Goal: Check status

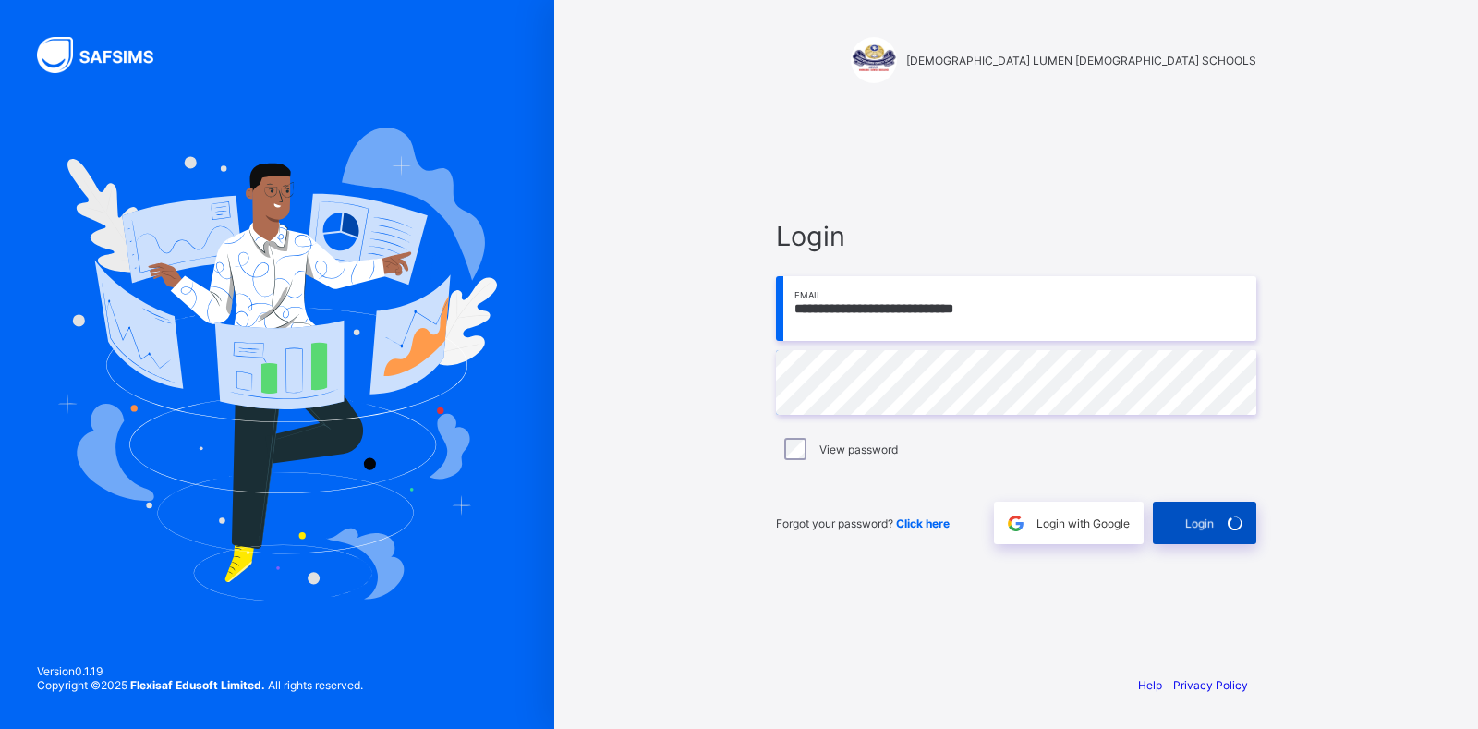
click at [1198, 528] on div "Login" at bounding box center [1204, 523] width 103 height 42
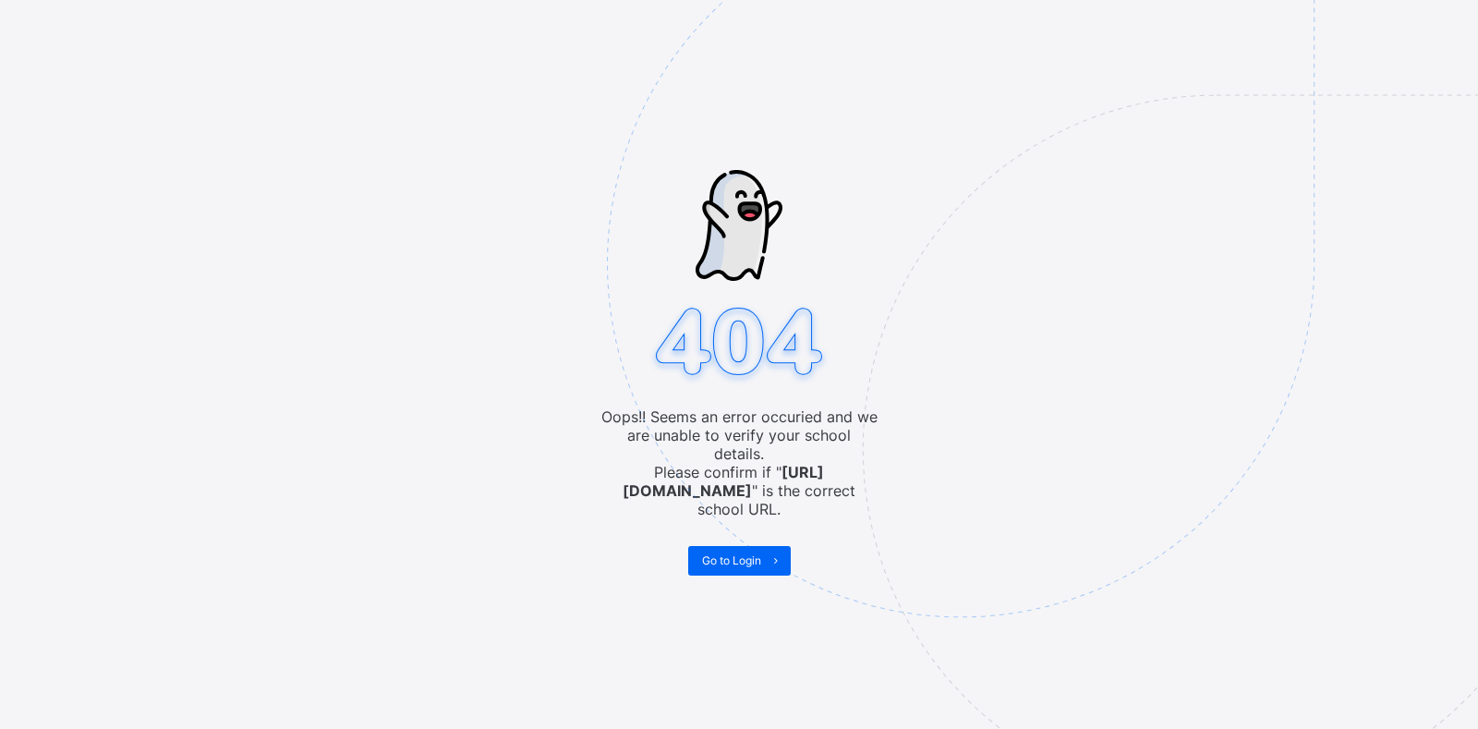
click at [731, 550] on img at bounding box center [1088, 355] width 963 height 893
click at [752, 553] on span "Go to Login" at bounding box center [731, 560] width 59 height 14
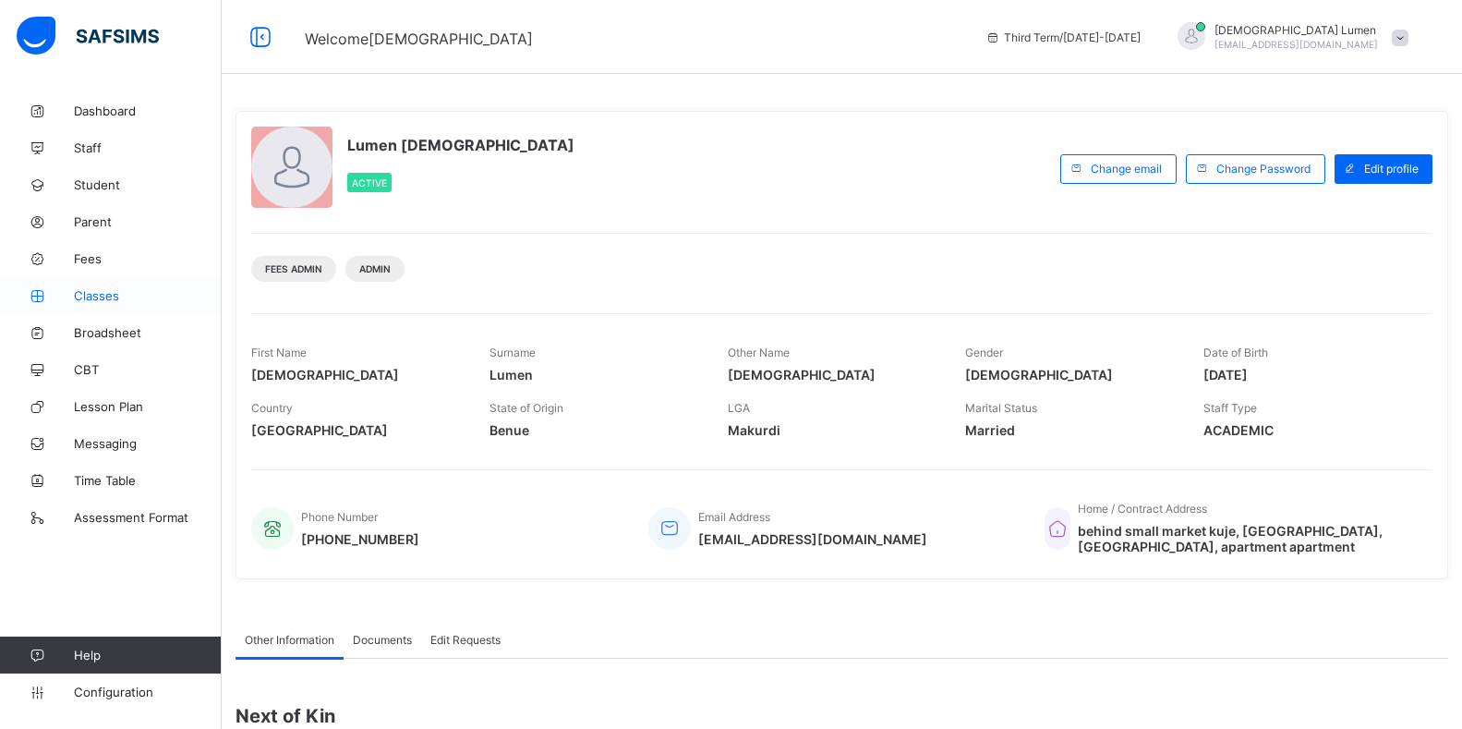
click at [73, 293] on icon at bounding box center [37, 296] width 74 height 14
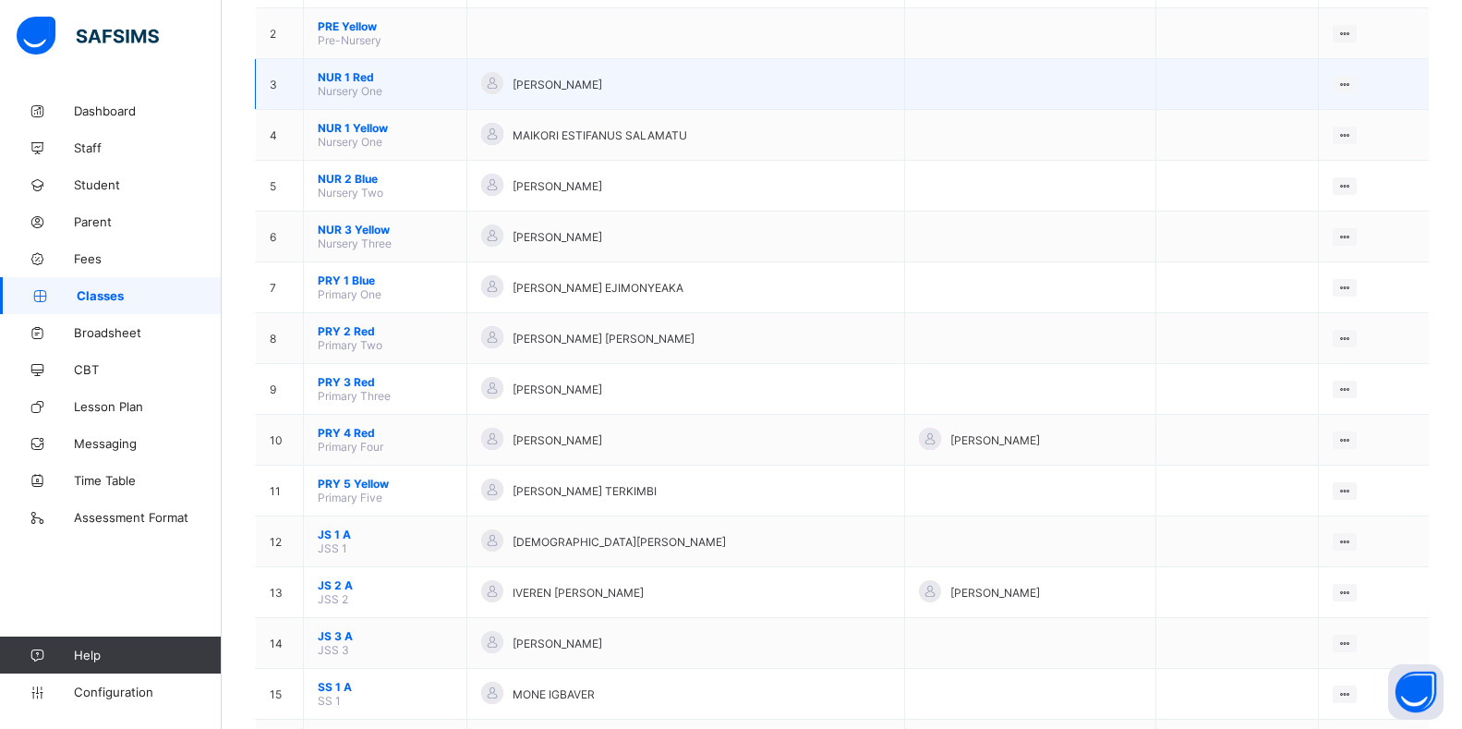
scroll to position [277, 0]
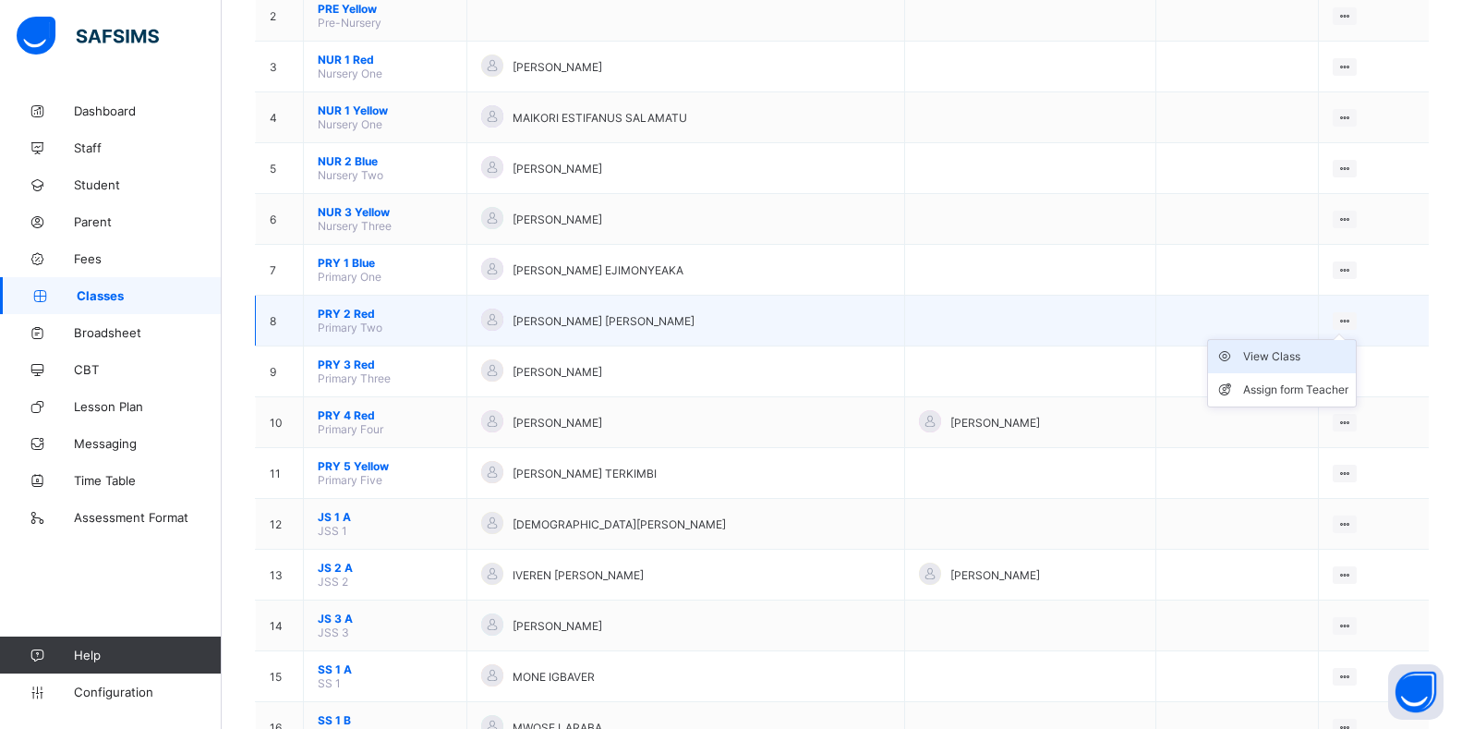
click at [1302, 355] on div "View Class" at bounding box center [1295, 356] width 105 height 18
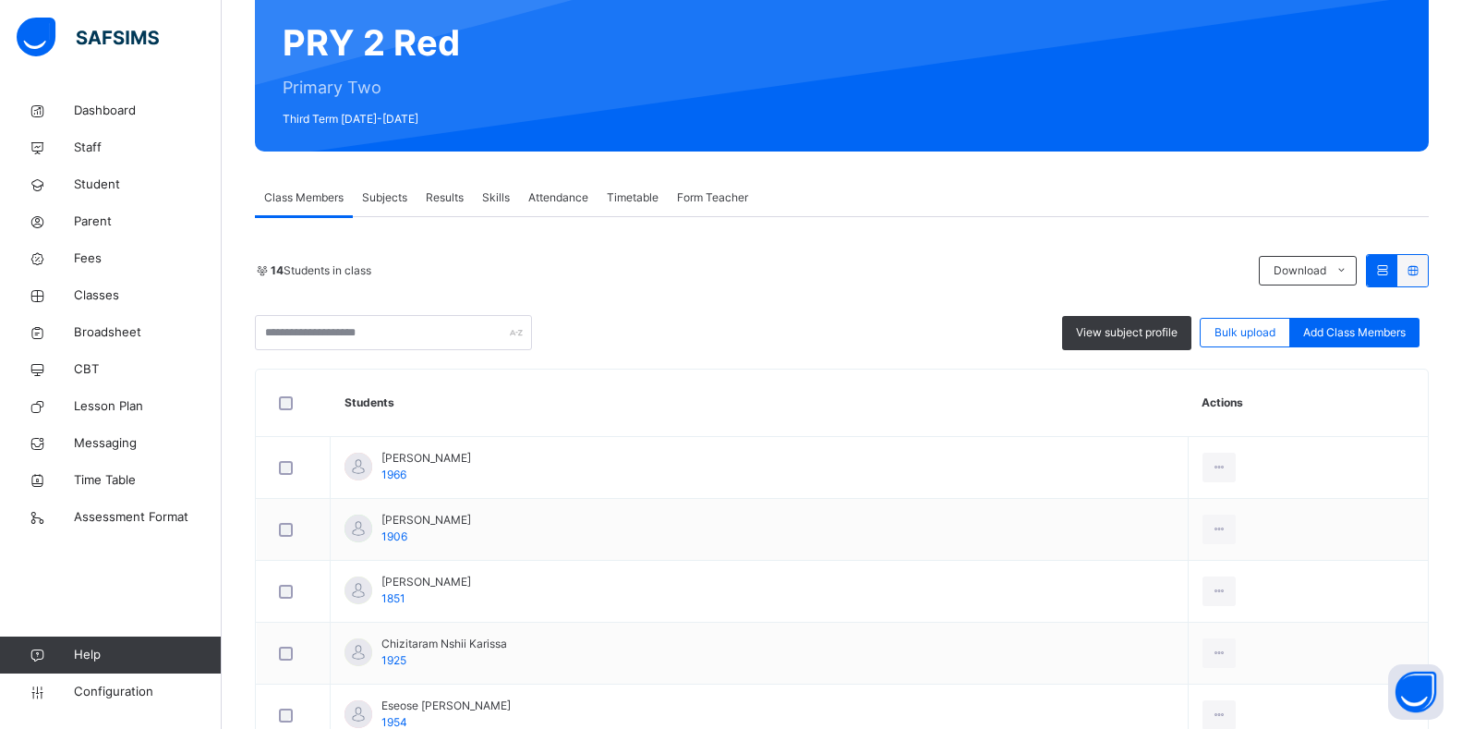
scroll to position [185, 0]
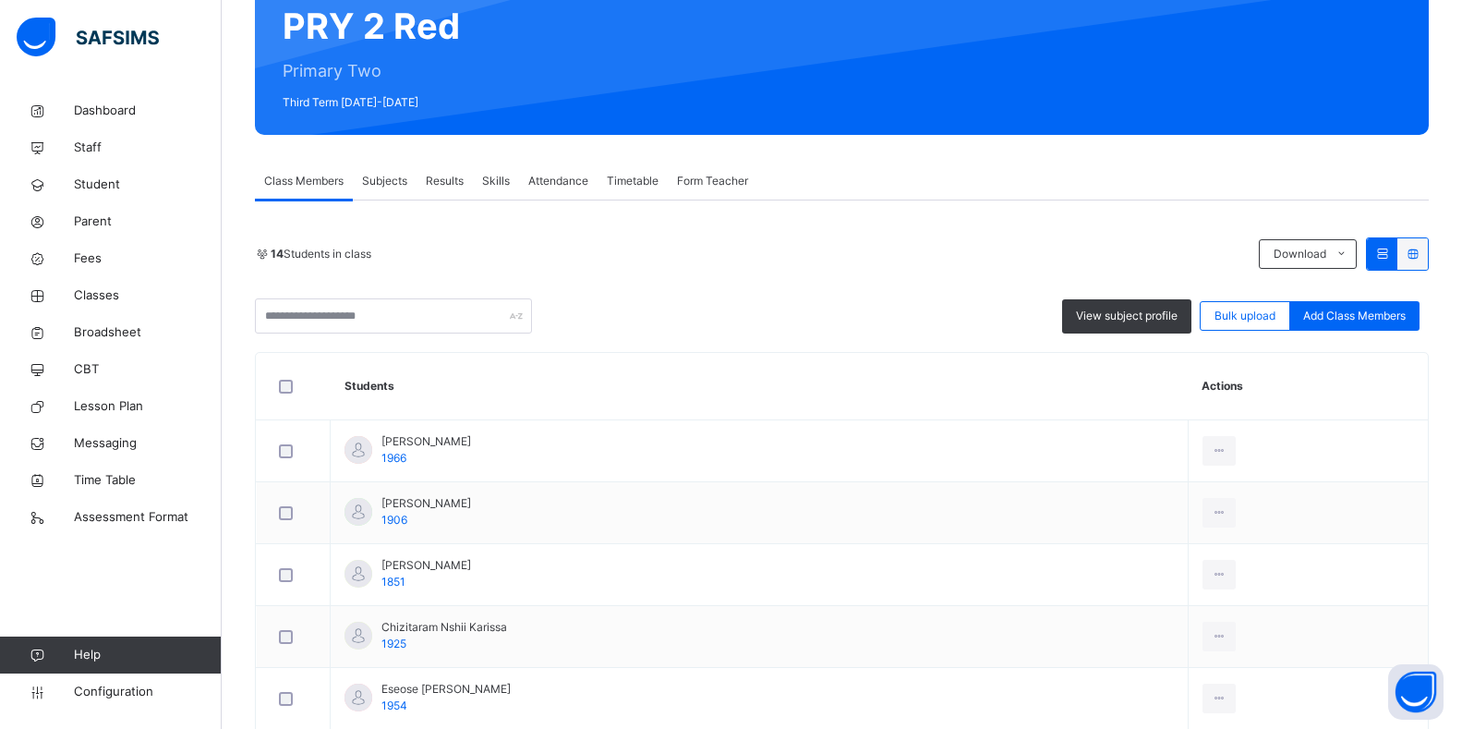
click at [438, 179] on span "Results" at bounding box center [445, 181] width 38 height 17
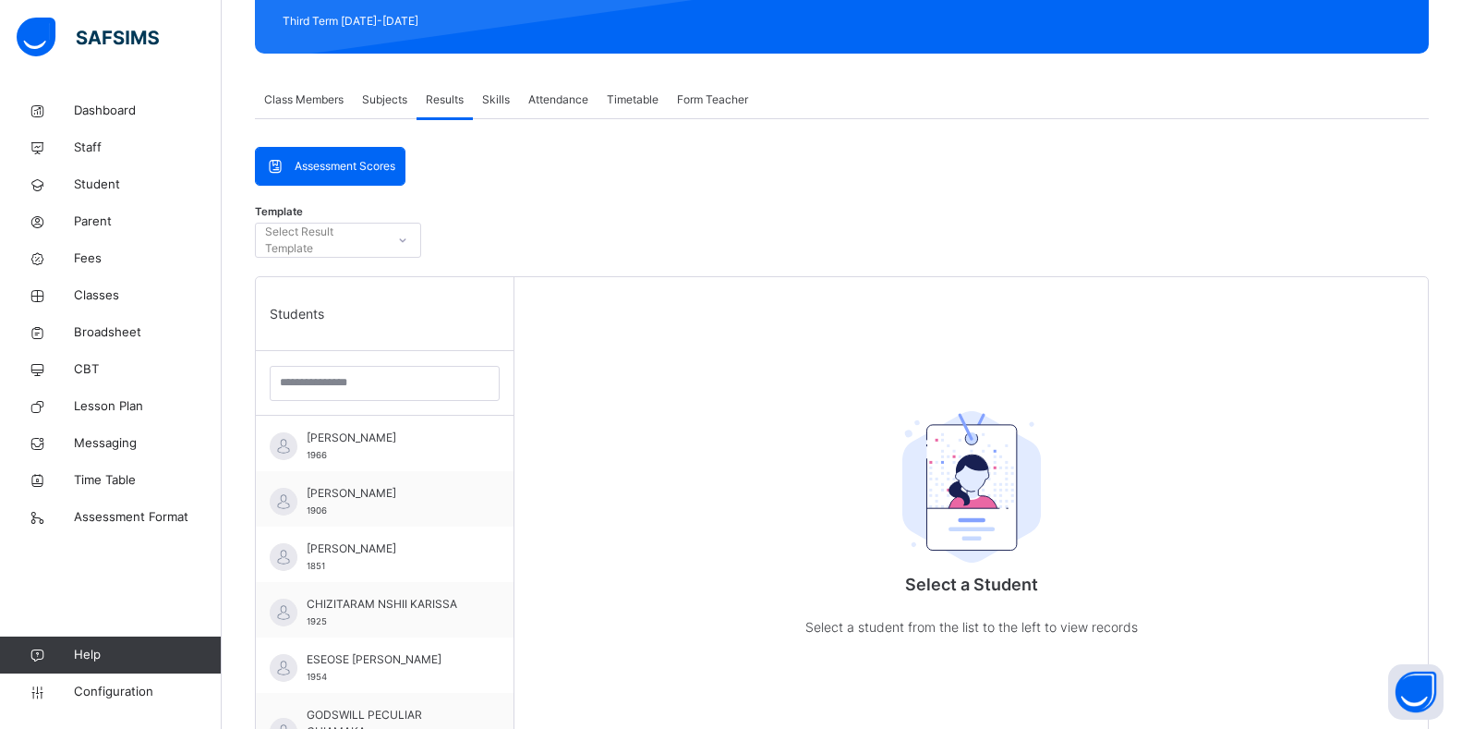
scroll to position [277, 0]
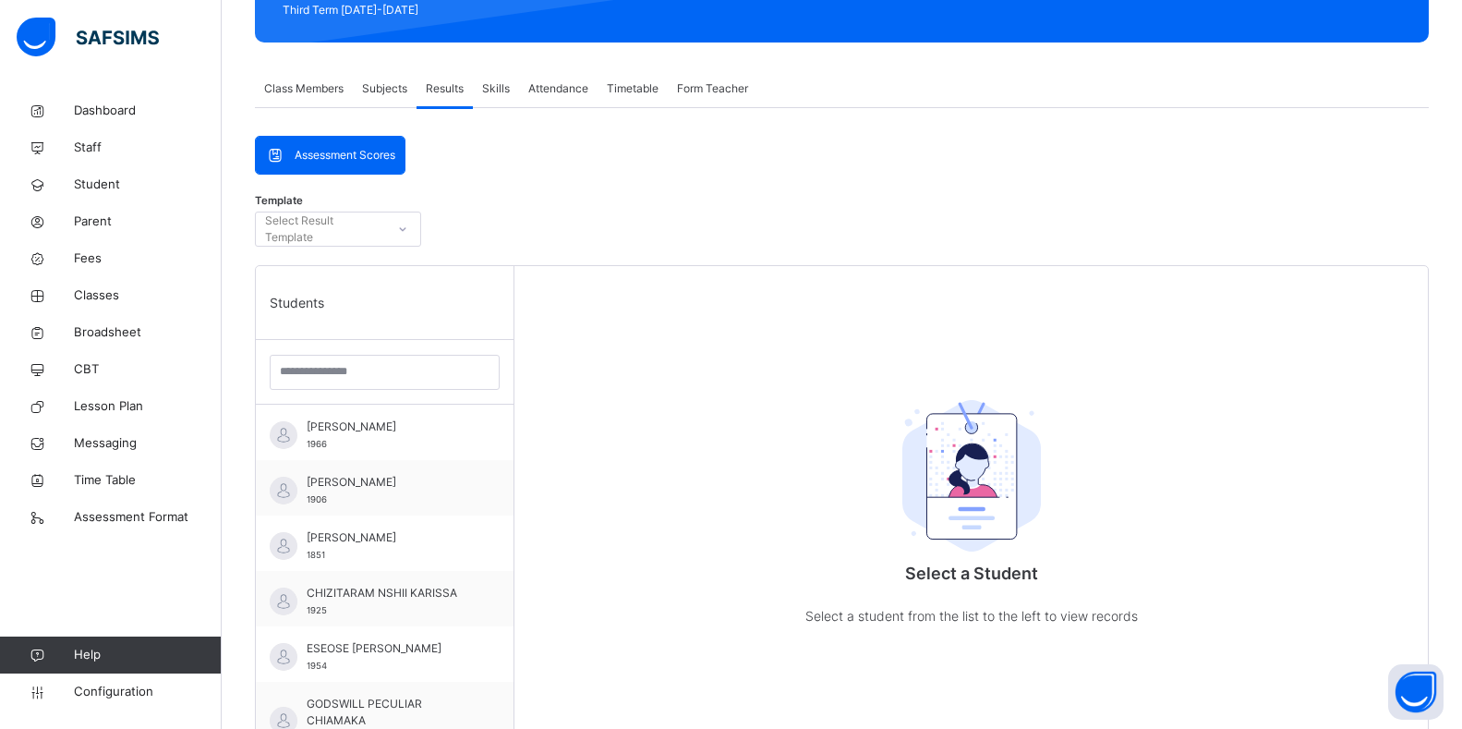
click at [401, 226] on icon at bounding box center [402, 229] width 11 height 18
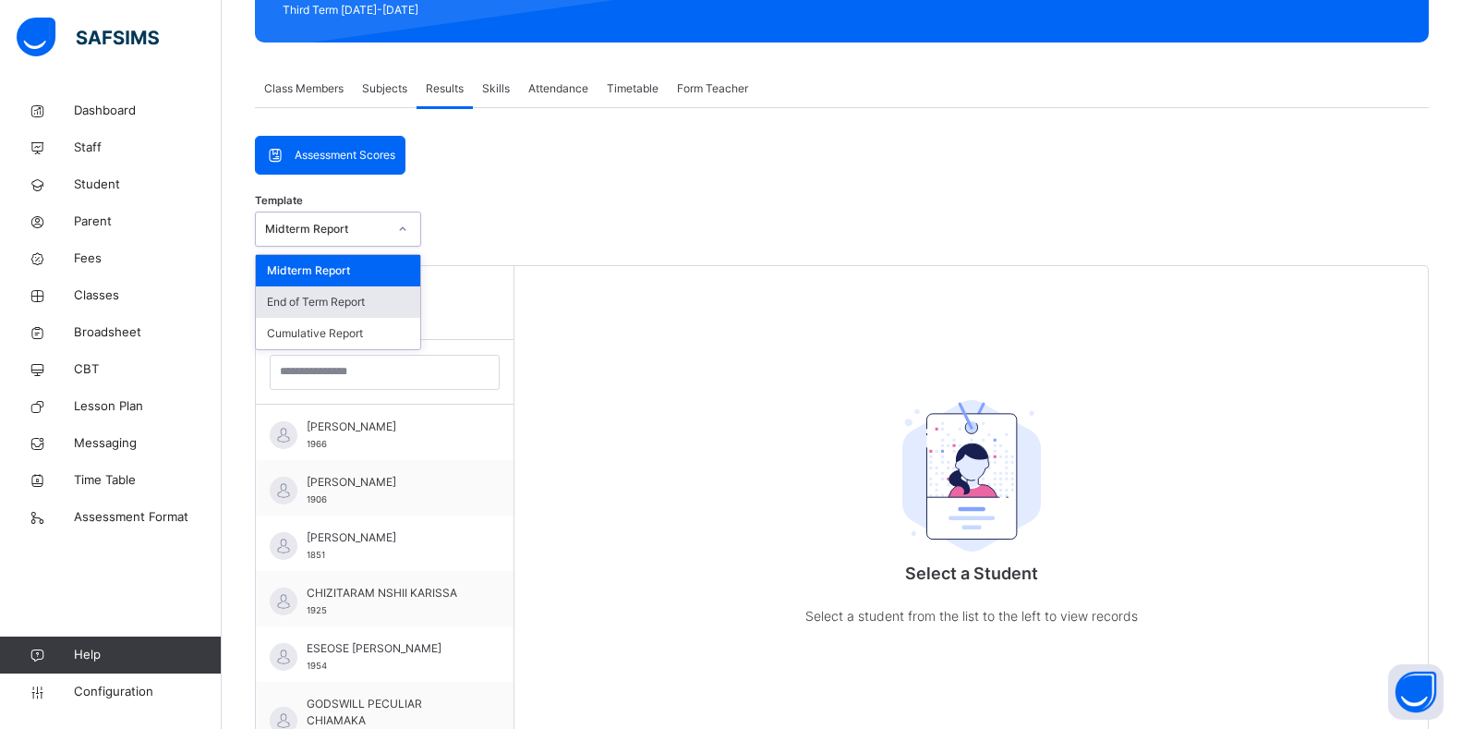
click at [352, 301] on div "End of Term Report" at bounding box center [338, 301] width 164 height 31
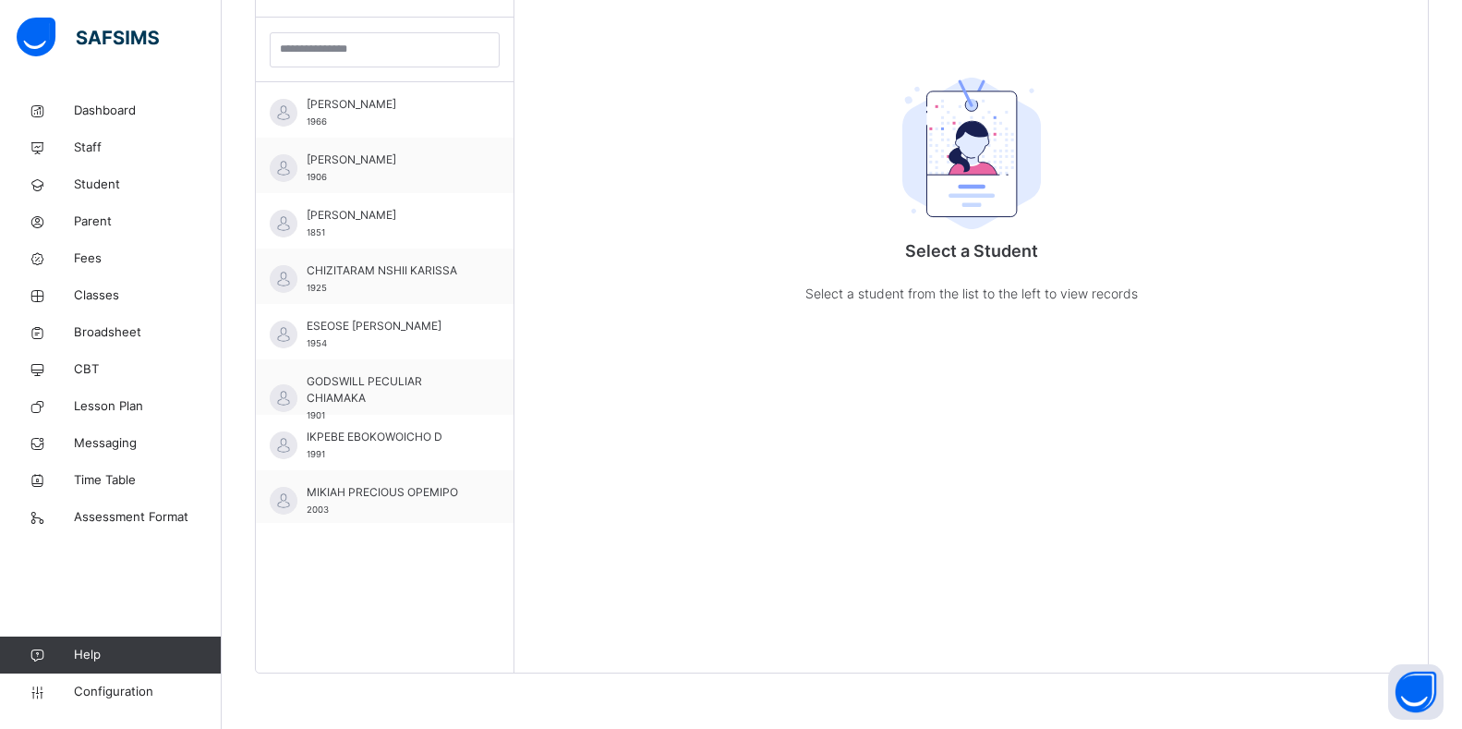
scroll to position [4, 0]
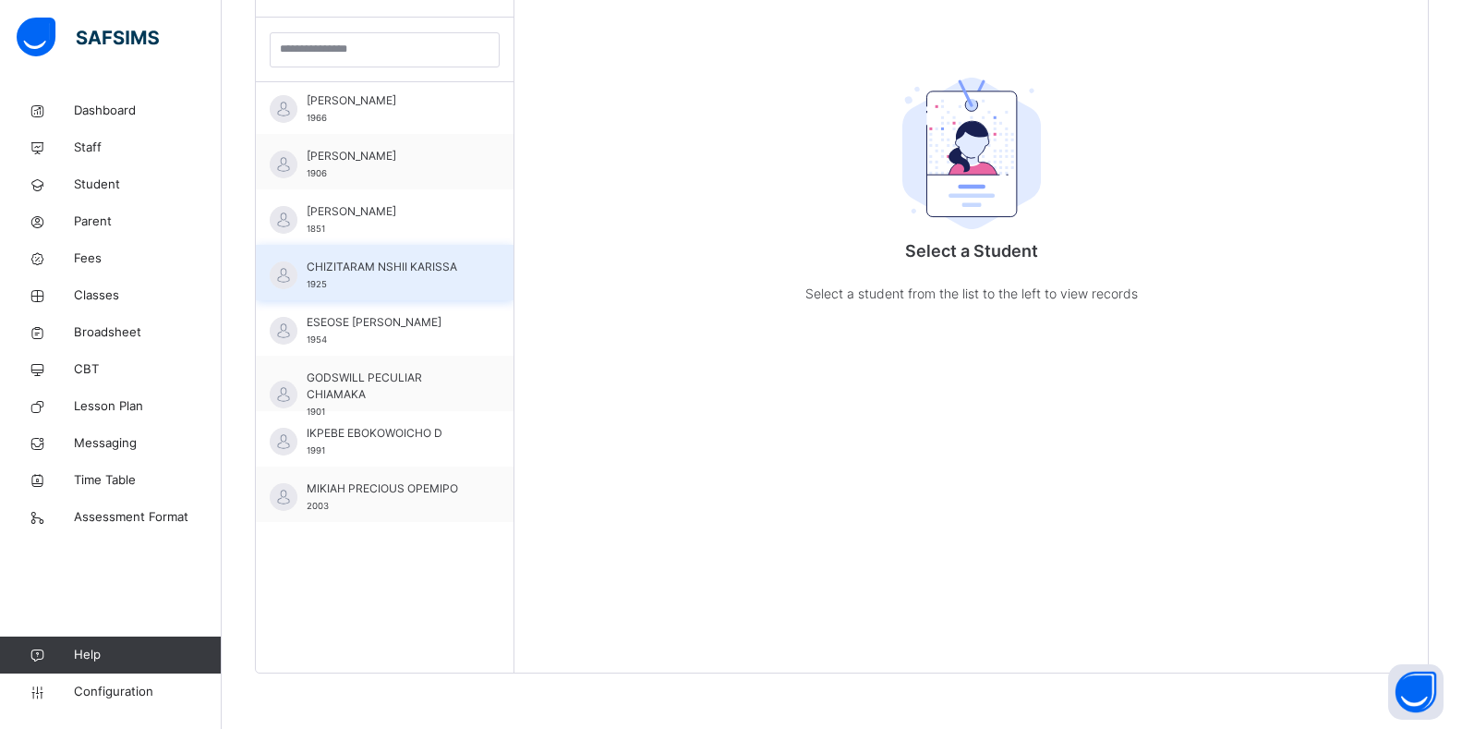
click at [390, 273] on span "CHIZITARAM NSHII KARISSA" at bounding box center [389, 267] width 165 height 17
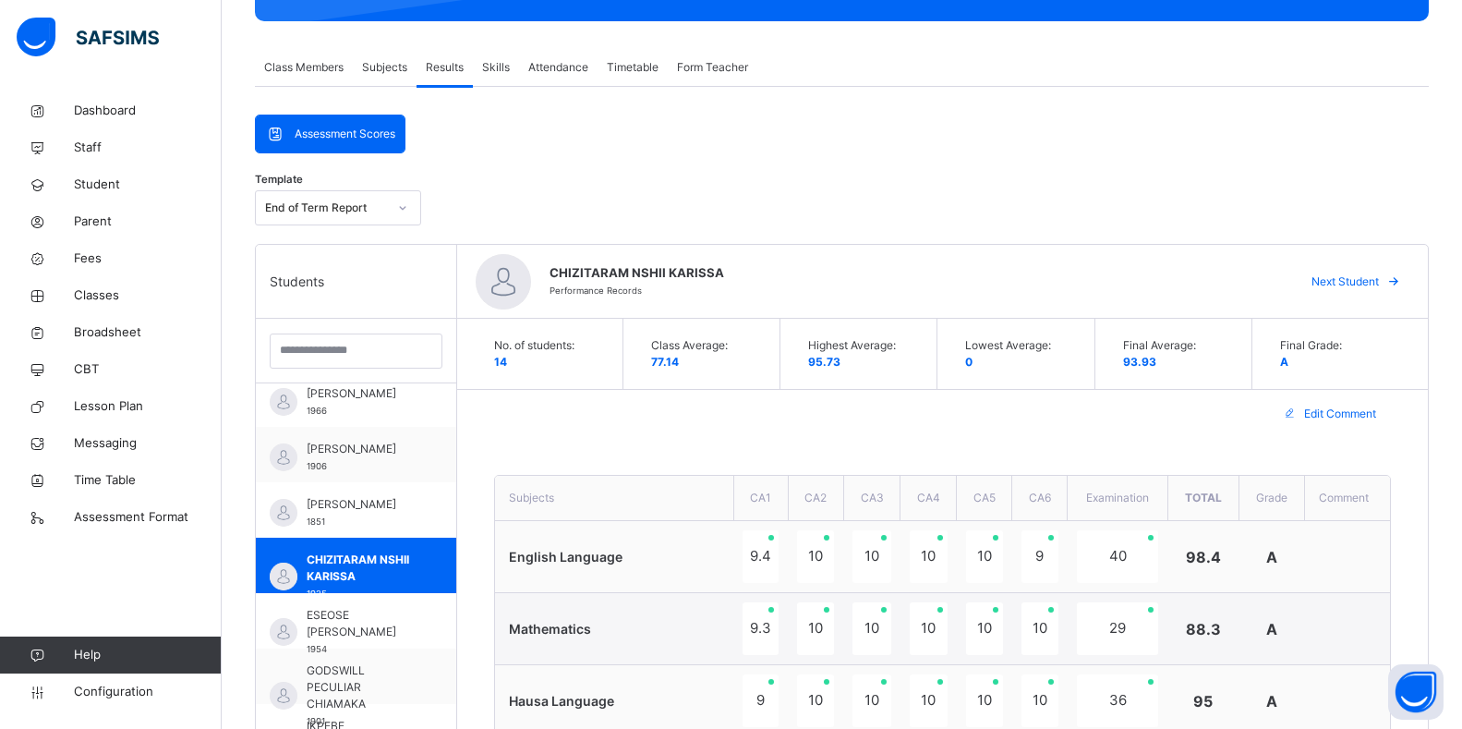
scroll to position [331, 0]
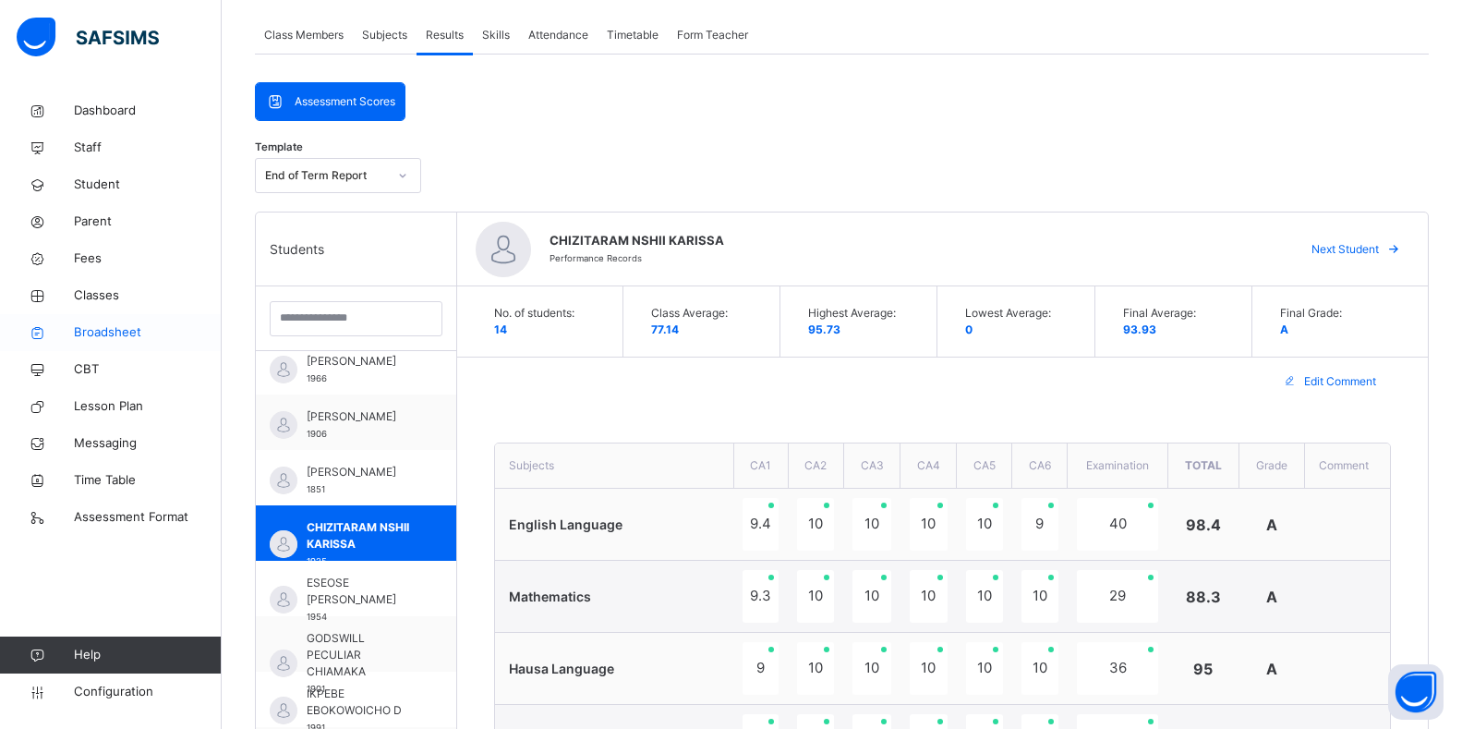
click at [103, 331] on span "Broadsheet" at bounding box center [148, 332] width 148 height 18
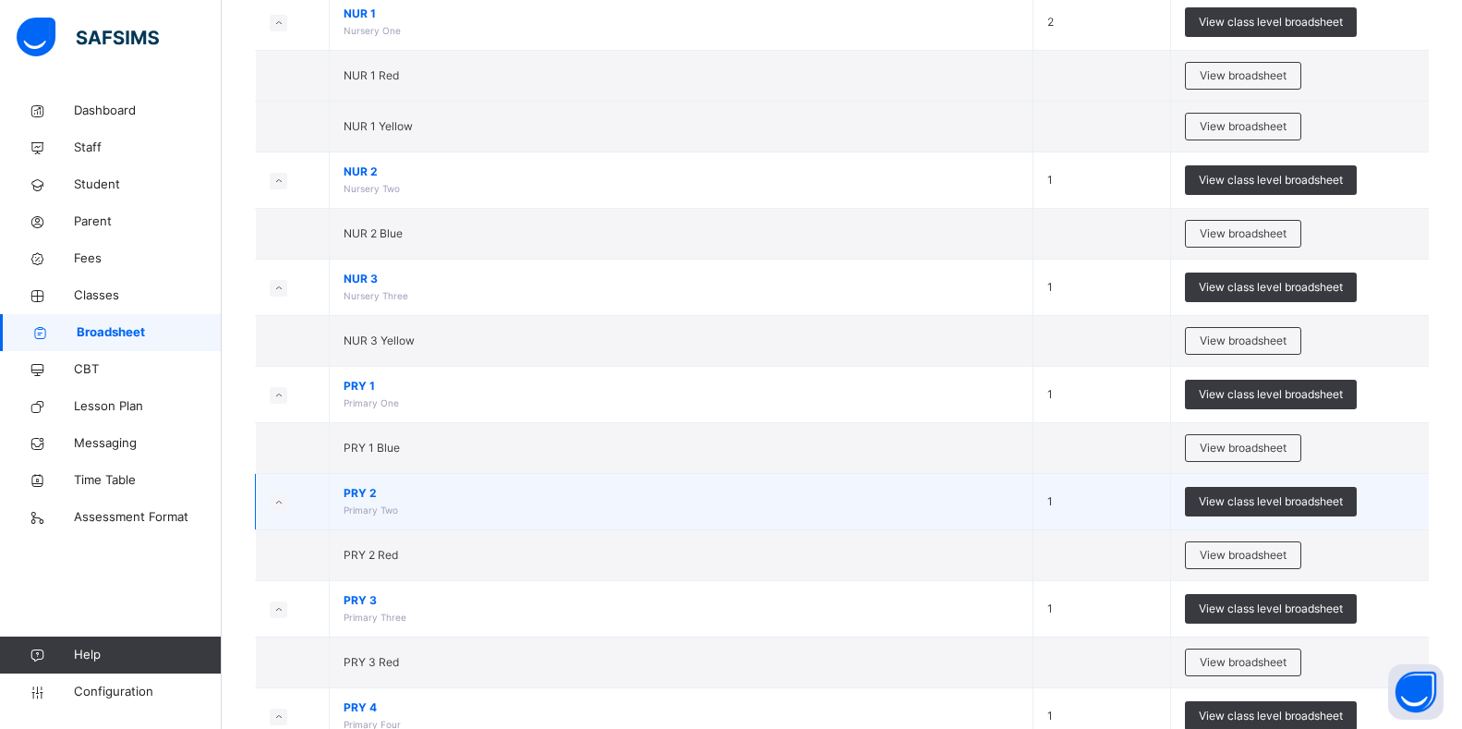
scroll to position [554, 0]
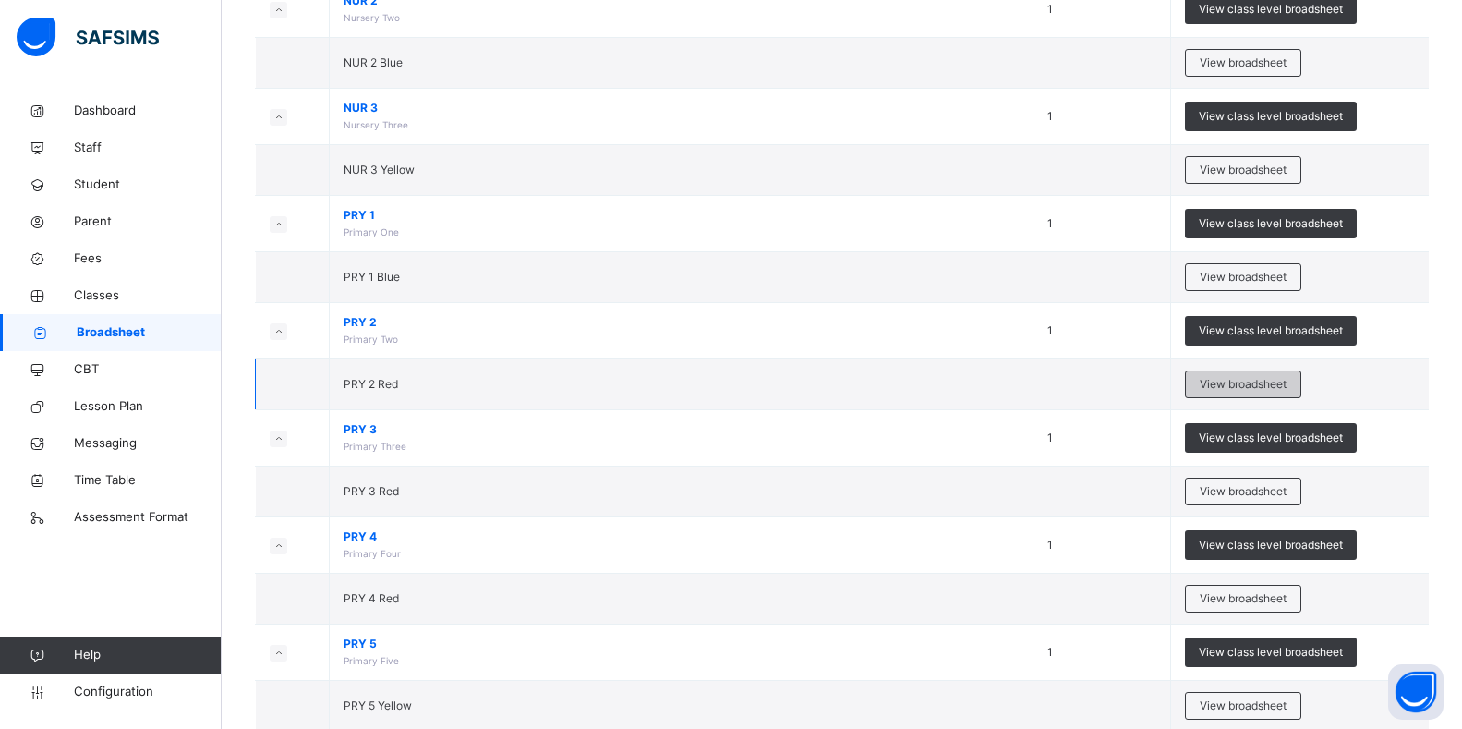
click at [1237, 381] on span "View broadsheet" at bounding box center [1243, 384] width 87 height 17
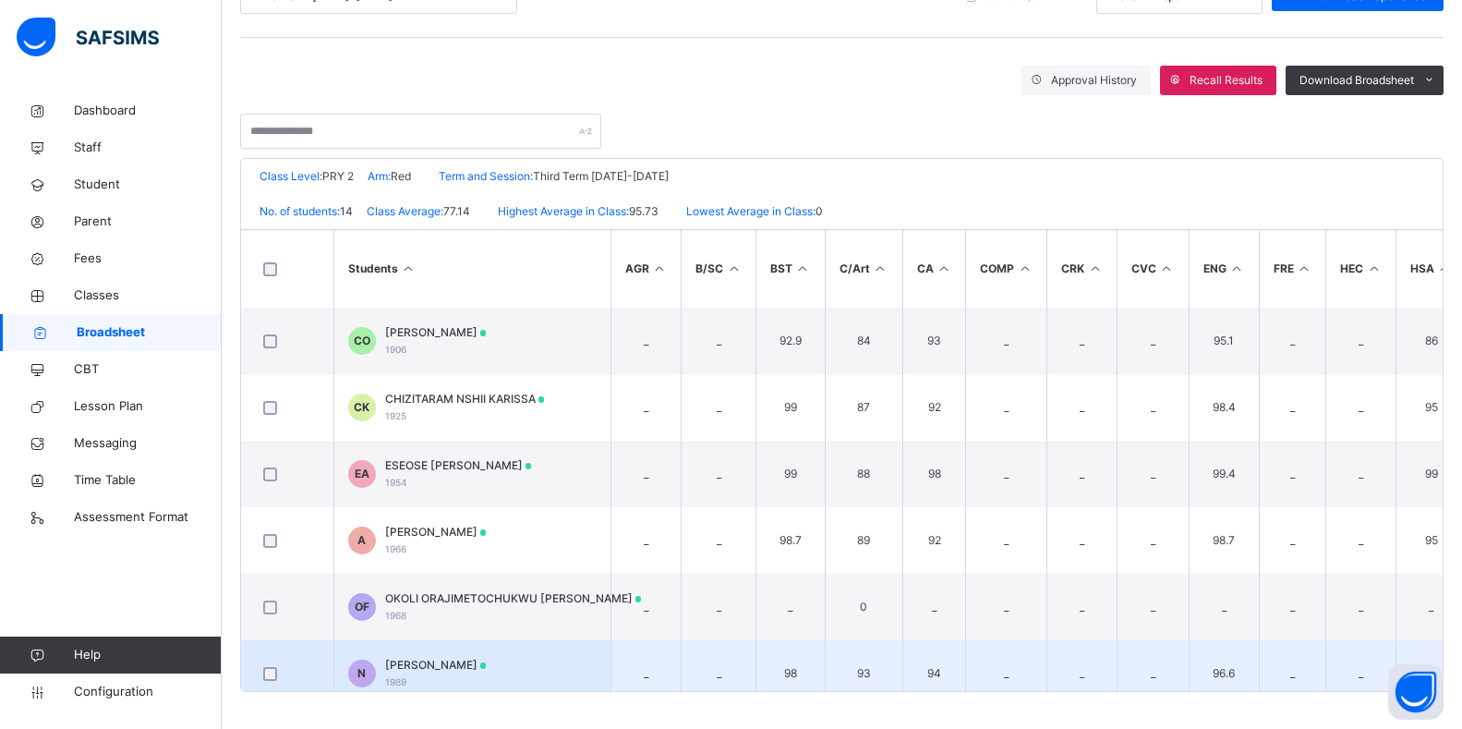
scroll to position [370, 0]
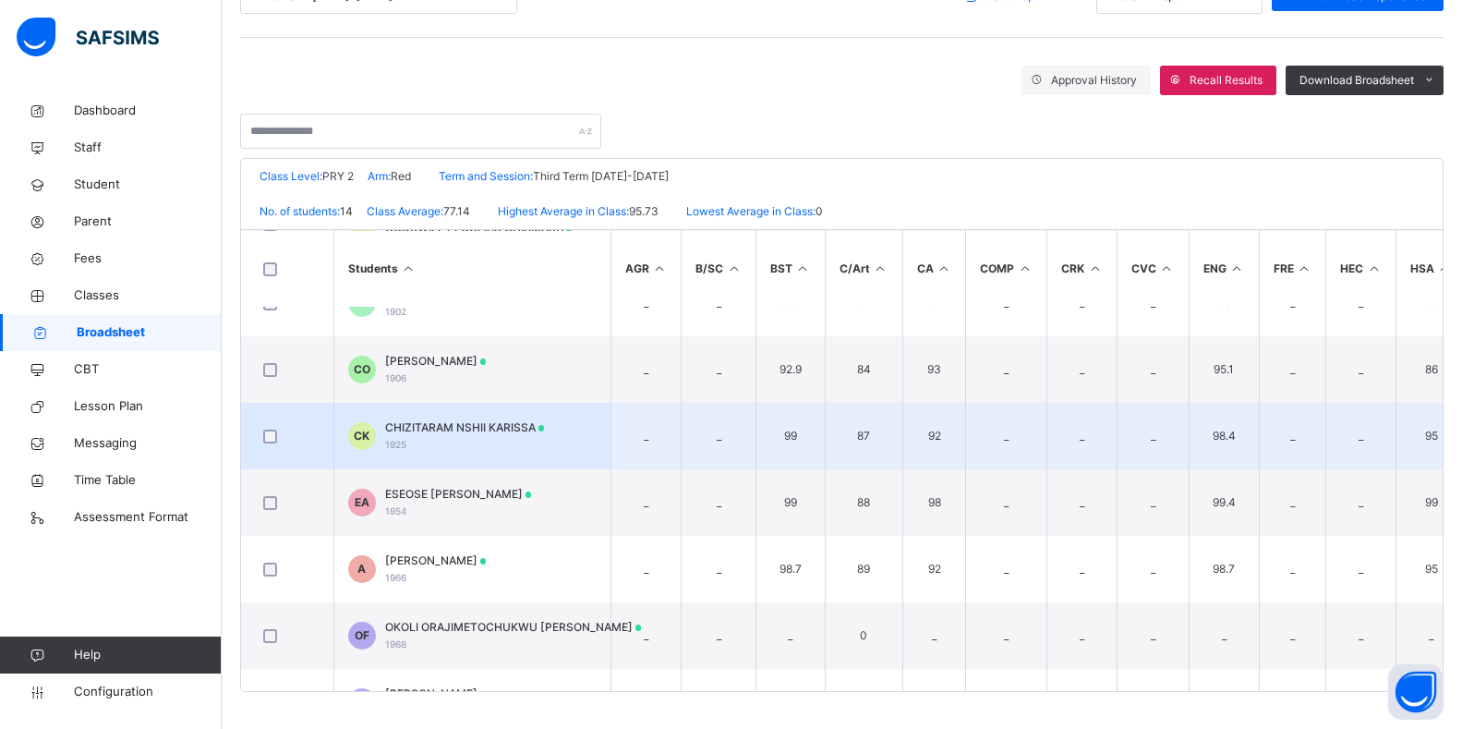
click at [429, 444] on div "CHIZITARAM NSHII KARISSA 1925" at bounding box center [465, 435] width 160 height 33
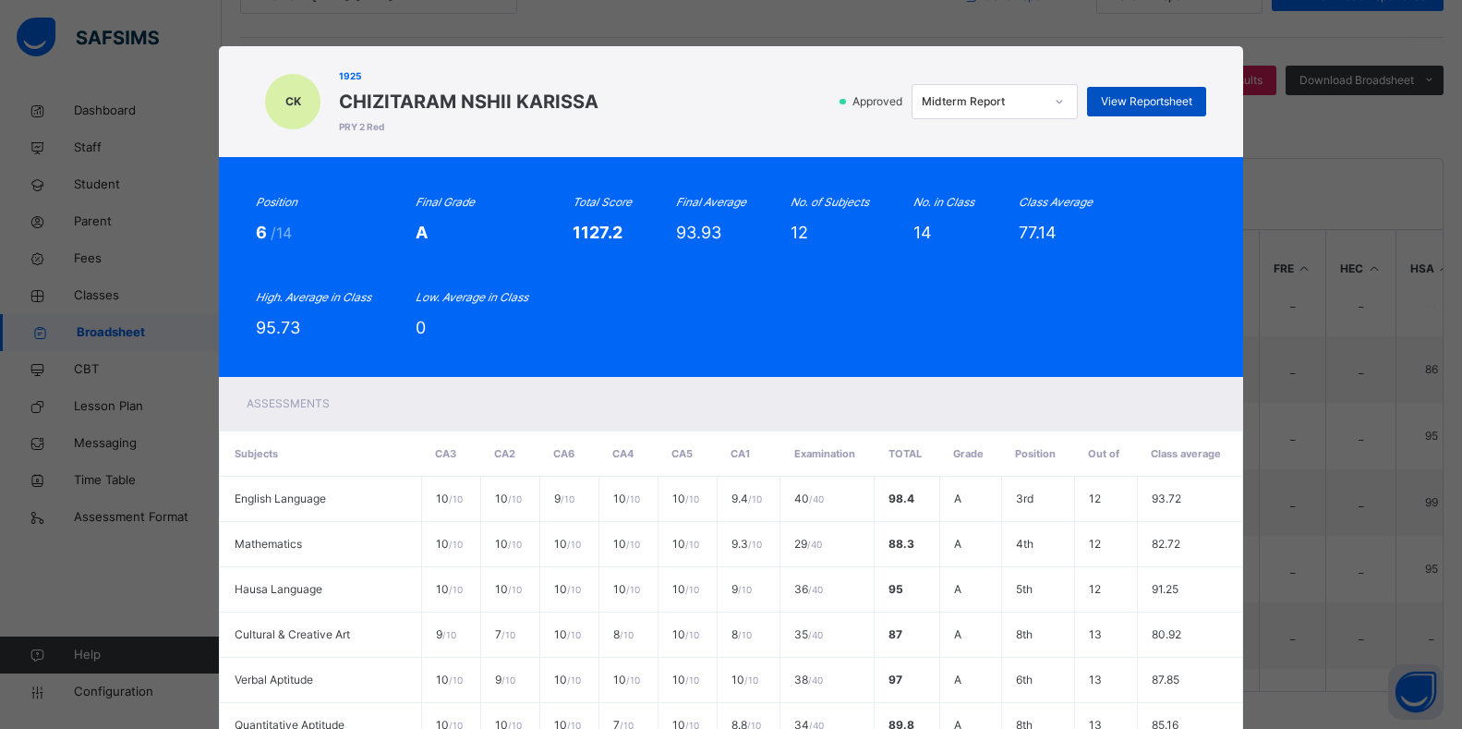
click at [1159, 103] on span "View Reportsheet" at bounding box center [1146, 101] width 91 height 17
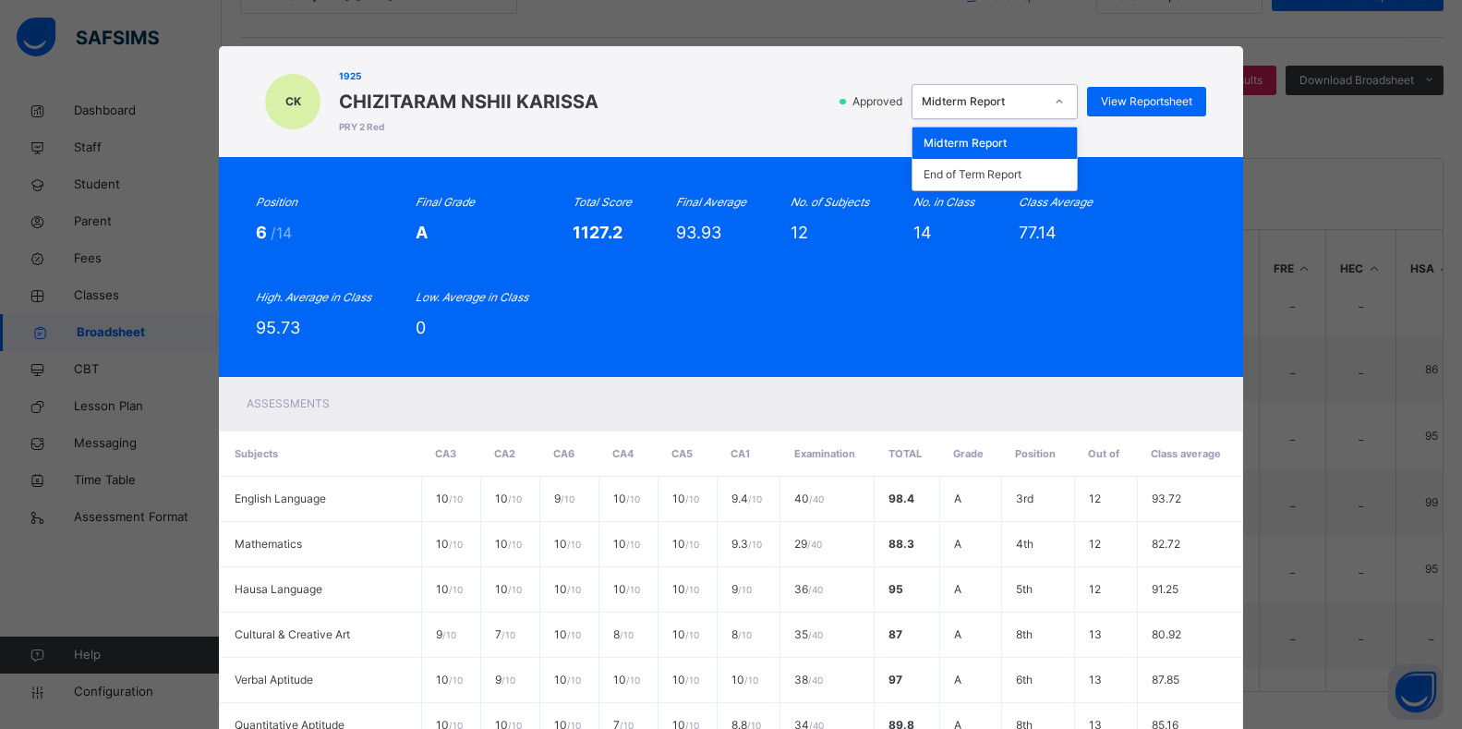
click at [1064, 103] on icon at bounding box center [1059, 101] width 11 height 18
click at [983, 174] on div "End of Term Report" at bounding box center [994, 174] width 164 height 31
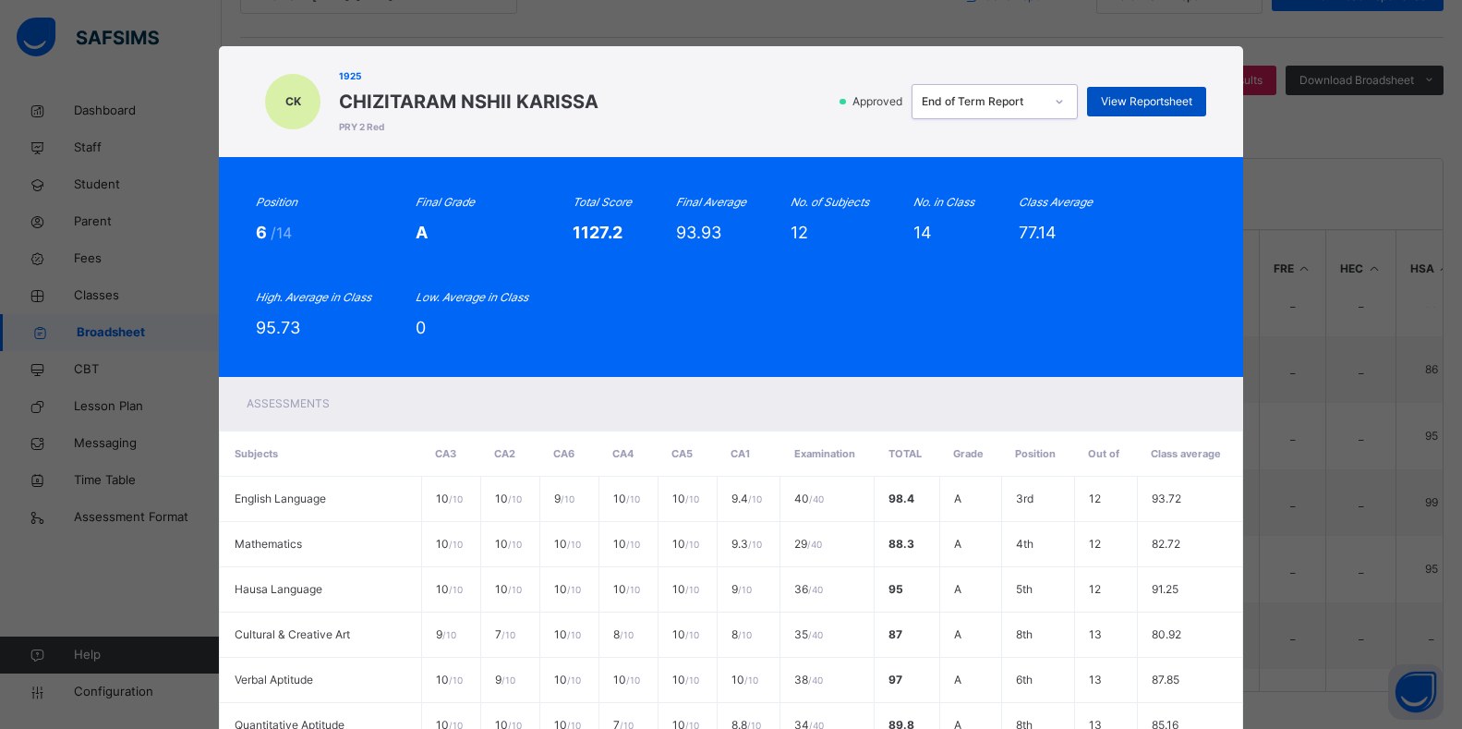
click at [1142, 102] on span "View Reportsheet" at bounding box center [1146, 101] width 91 height 17
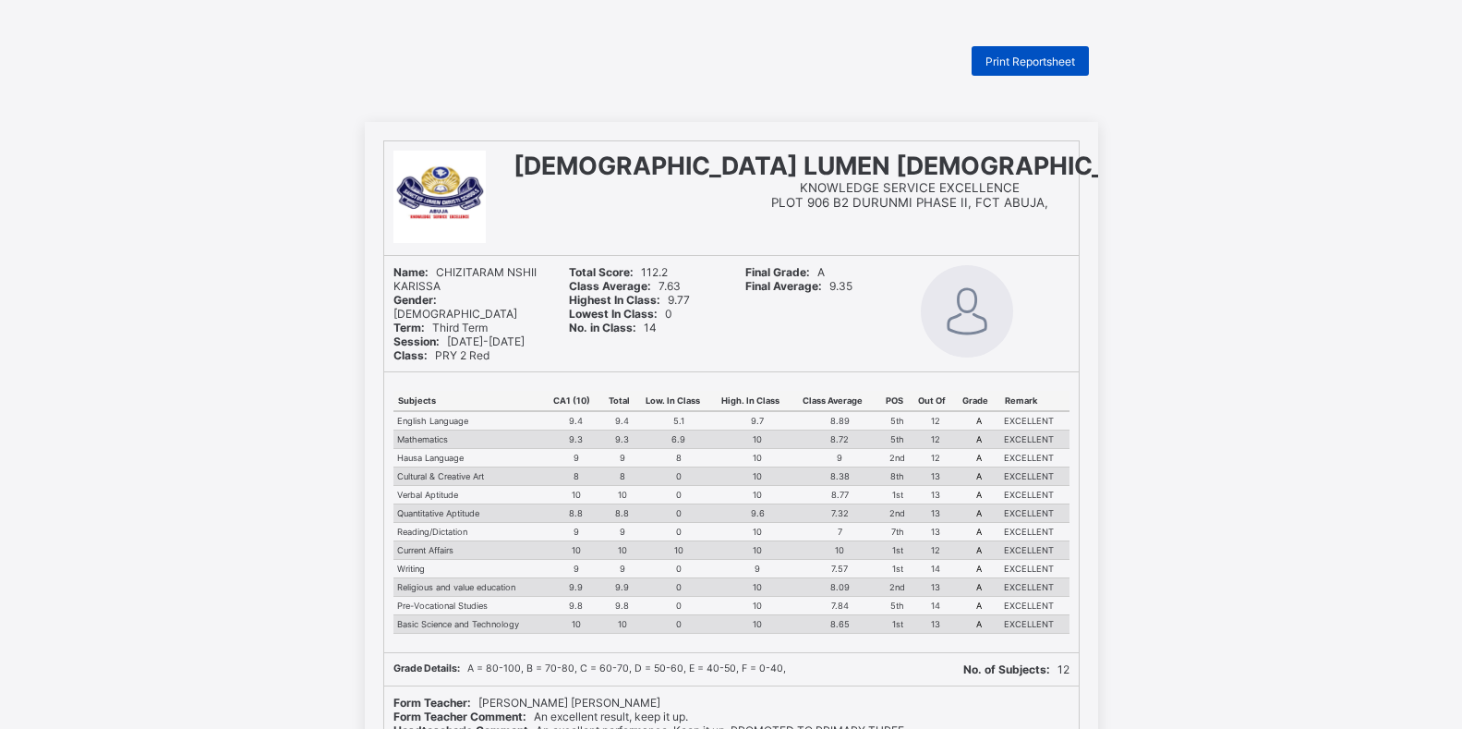
click at [1027, 63] on span "Print Reportsheet" at bounding box center [1030, 61] width 90 height 14
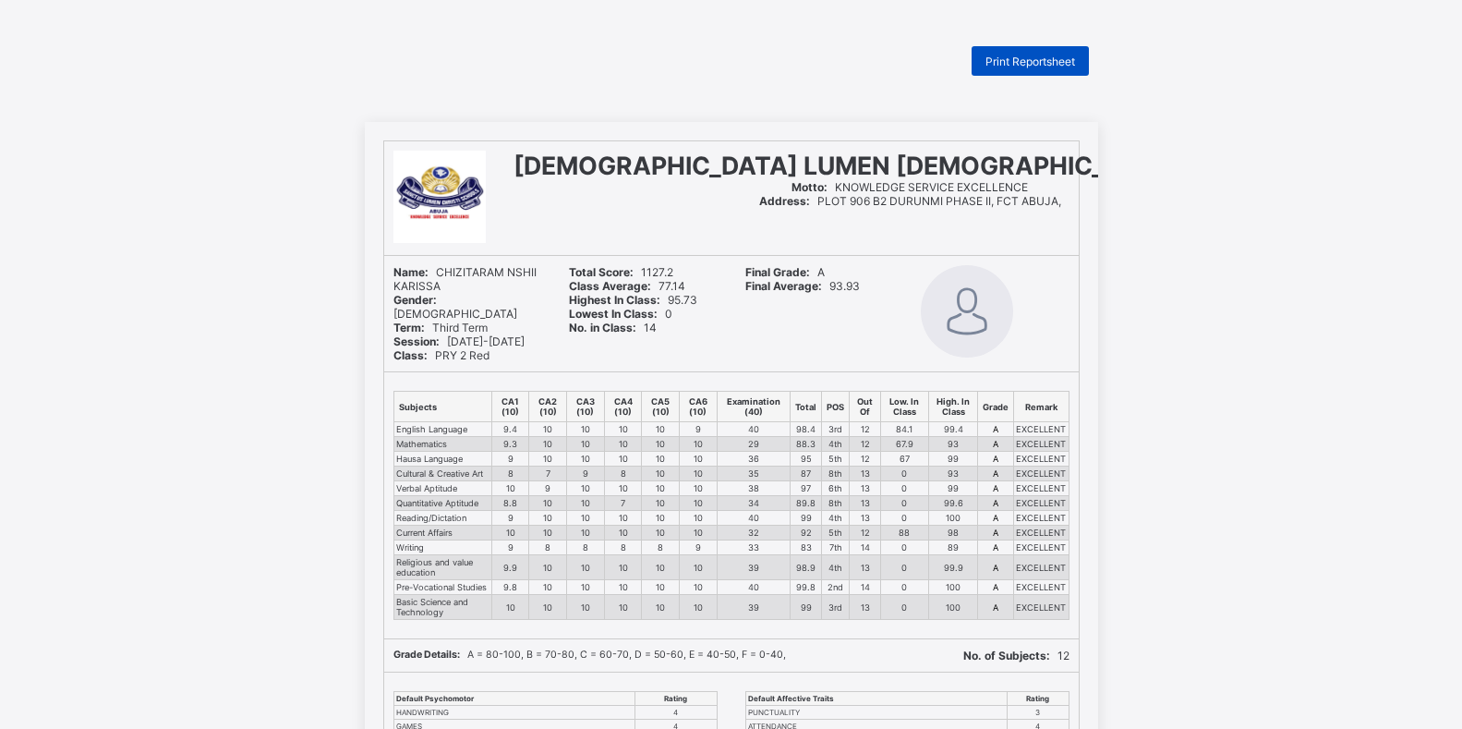
click at [1024, 58] on span "Print Reportsheet" at bounding box center [1030, 61] width 90 height 14
